Goal: Download file/media

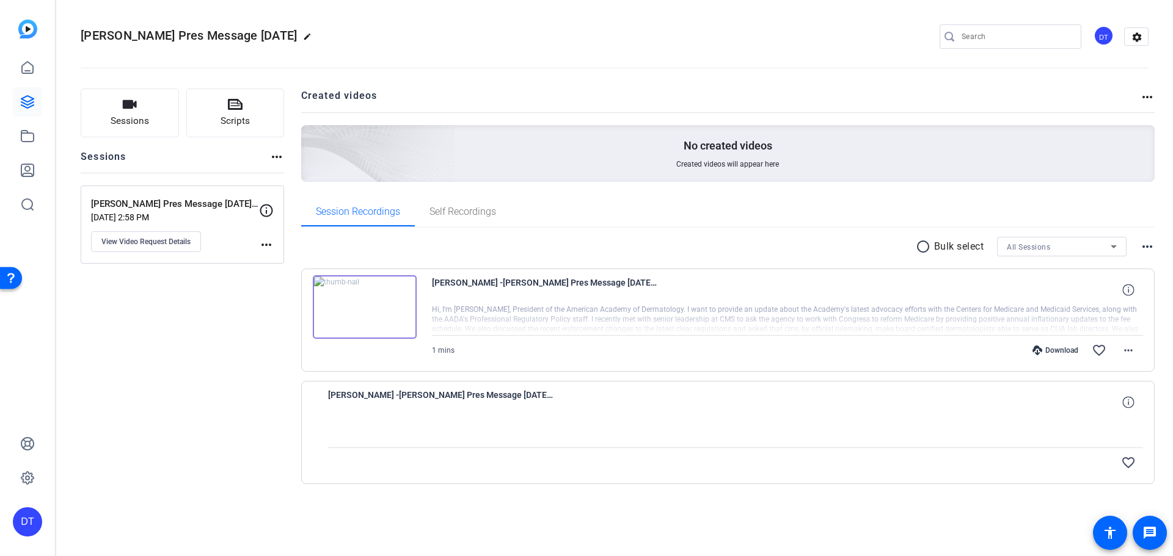
drag, startPoint x: 920, startPoint y: 188, endPoint x: 693, endPoint y: 511, distance: 395.5
click at [856, 253] on div "Created videos more_horiz No created videos Created videos will appear here Ses…" at bounding box center [728, 306] width 854 height 435
click at [354, 311] on img at bounding box center [365, 307] width 104 height 64
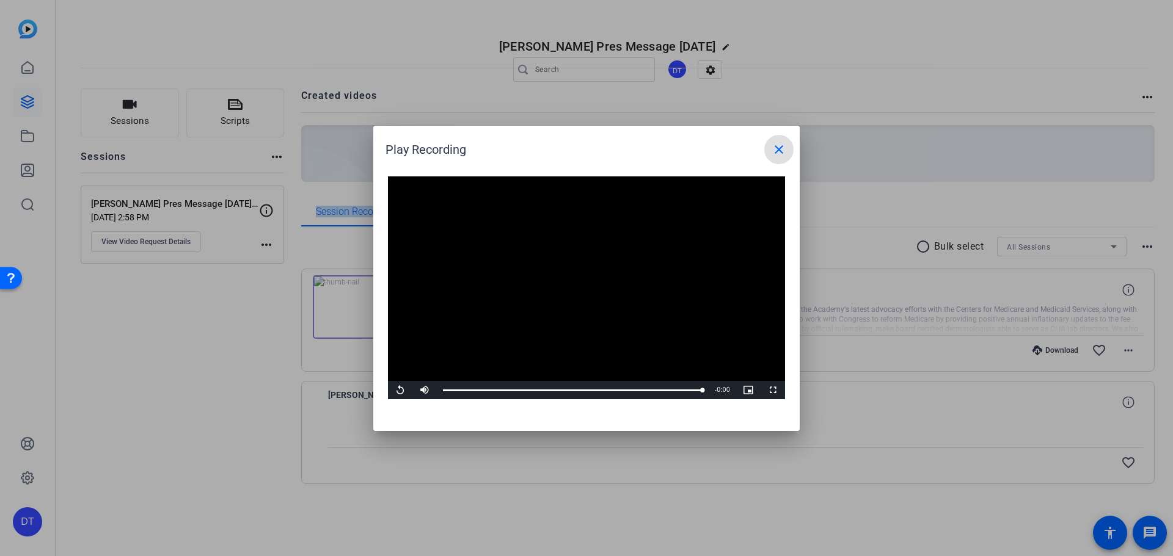
click at [772, 148] on mat-icon "close" at bounding box center [778, 149] width 15 height 15
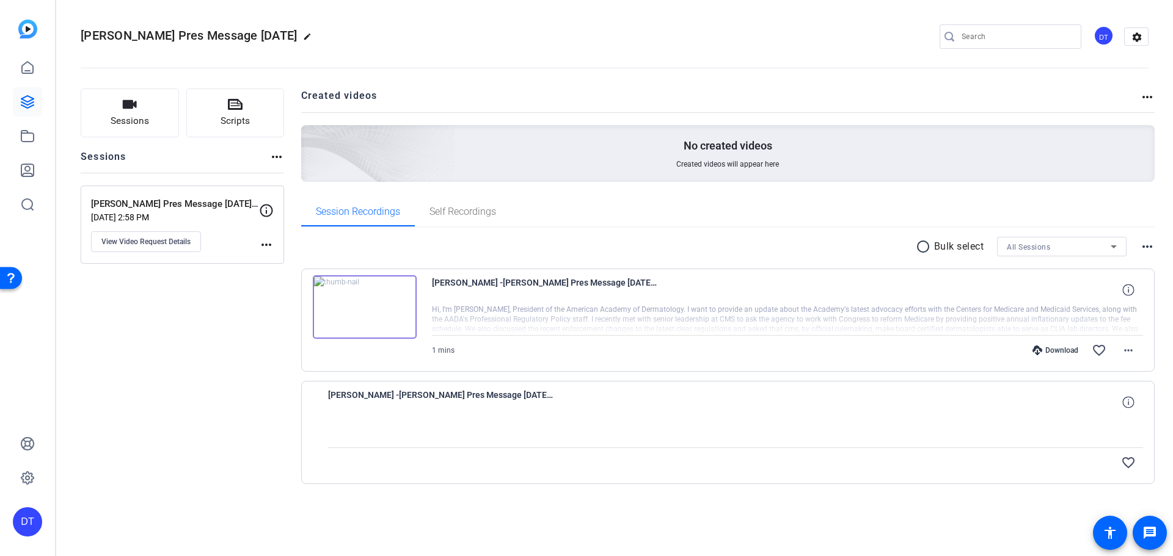
click at [918, 352] on div "Download" at bounding box center [1055, 351] width 58 height 10
click at [214, 397] on div "Sessions Scripts Sessions more_horiz [PERSON_NAME] Pres Message [DATE] (Updated…" at bounding box center [182, 306] width 203 height 435
